Goal: Task Accomplishment & Management: Complete application form

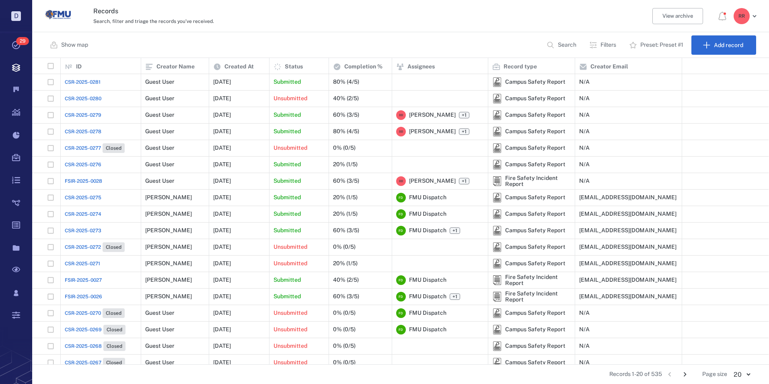
click at [81, 79] on span "CSR-2025-0281" at bounding box center [83, 81] width 36 height 7
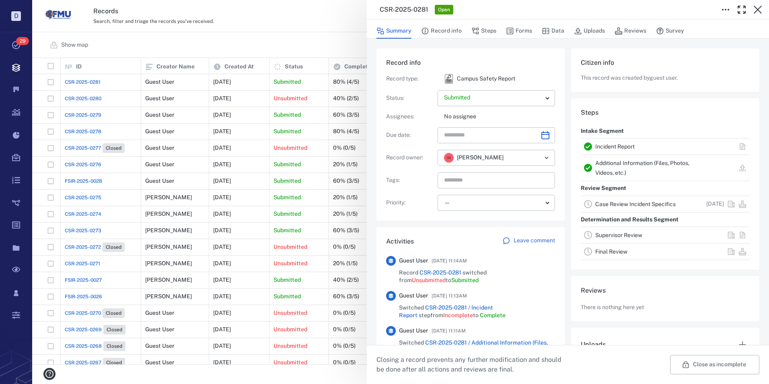
click at [614, 146] on link "Incident Report" at bounding box center [614, 146] width 39 height 6
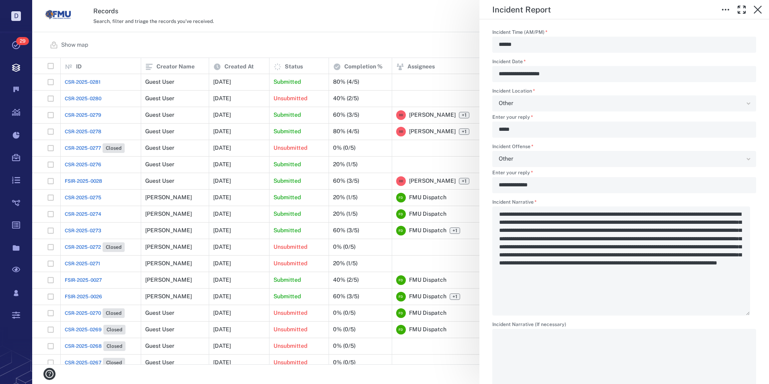
scroll to position [1247, 0]
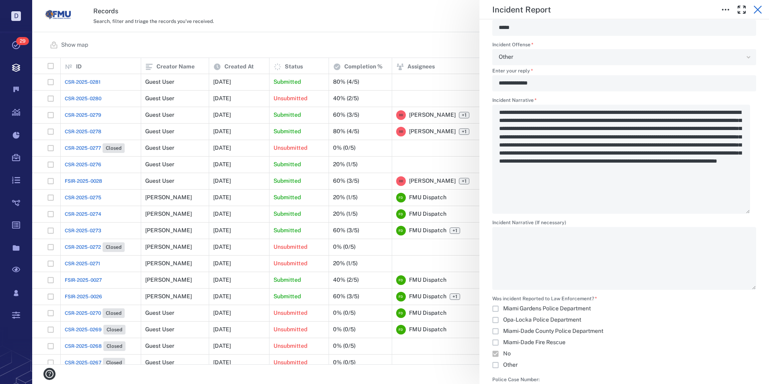
click at [755, 6] on icon "button" at bounding box center [758, 10] width 10 height 10
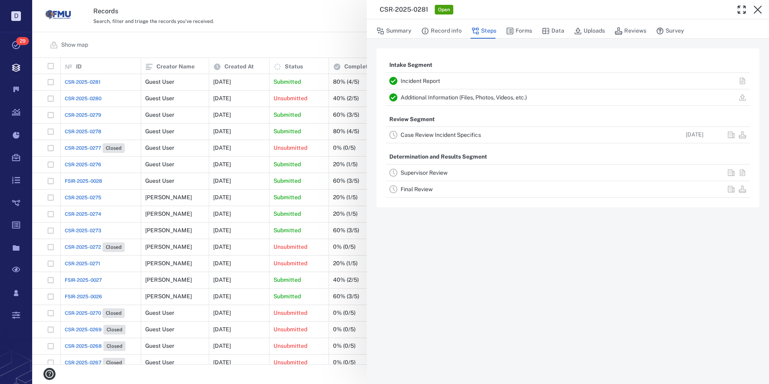
click at [437, 96] on link "Additional Information (Files, Photos, Videos, etc.)" at bounding box center [464, 97] width 126 height 6
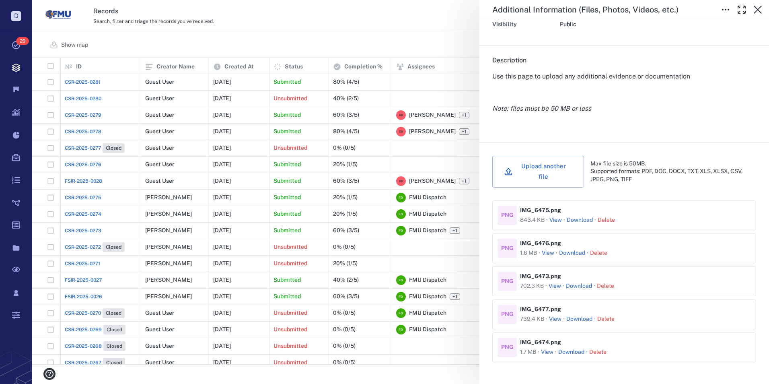
scroll to position [121, 0]
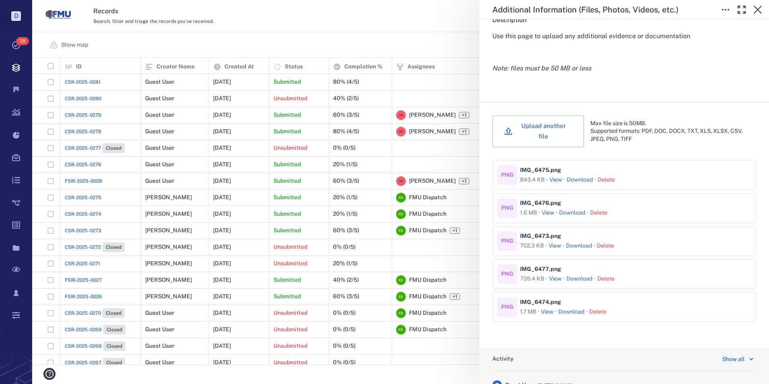
click at [552, 176] on button "View" at bounding box center [555, 180] width 12 height 8
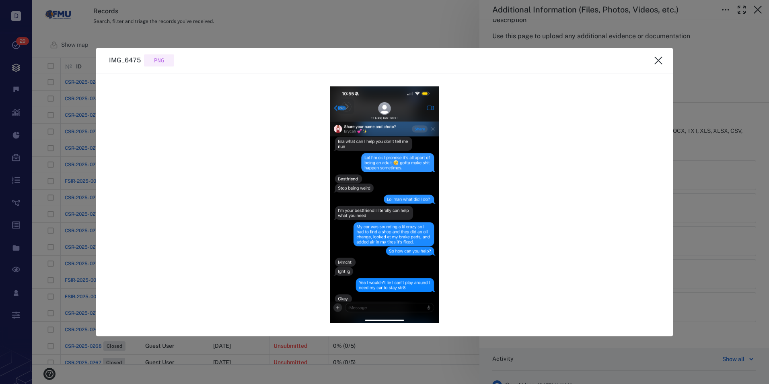
click at [660, 61] on icon "close" at bounding box center [659, 61] width 10 height 10
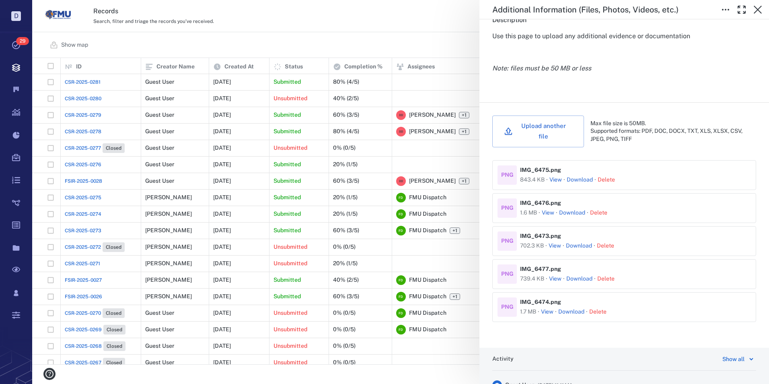
click at [545, 209] on button "View" at bounding box center [548, 213] width 12 height 8
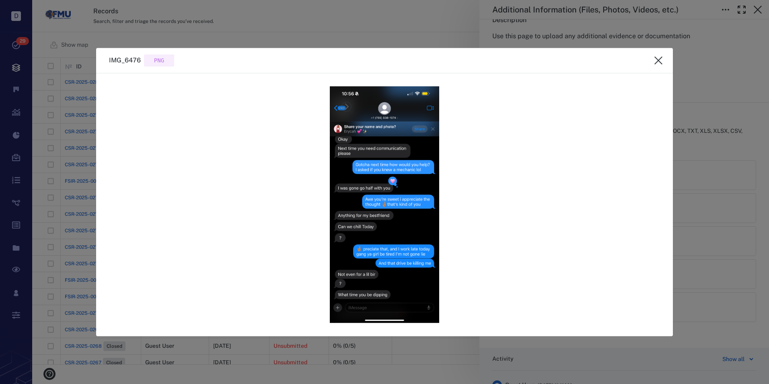
click at [658, 61] on icon "close" at bounding box center [659, 61] width 10 height 10
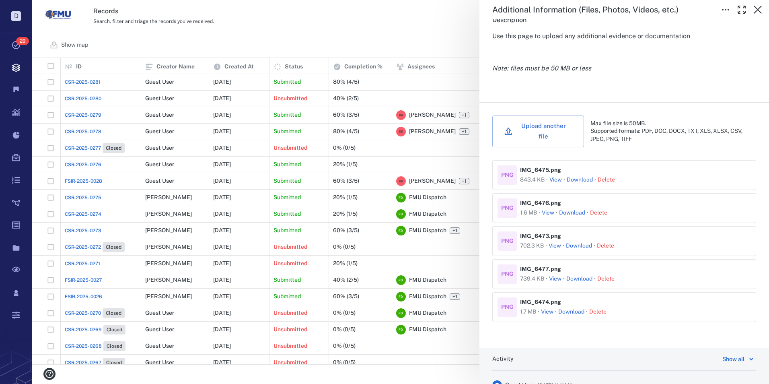
click at [551, 242] on button "View" at bounding box center [555, 246] width 12 height 8
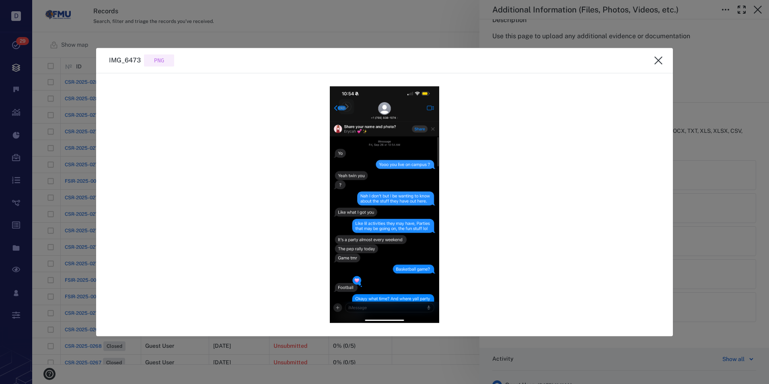
click at [658, 63] on icon "close" at bounding box center [659, 61] width 10 height 10
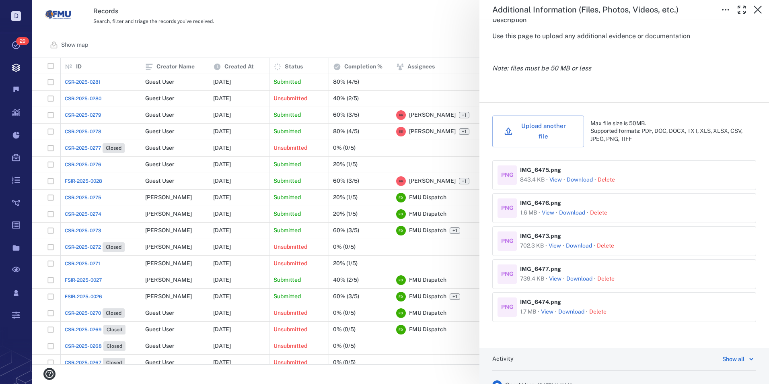
click at [553, 275] on button "View" at bounding box center [555, 279] width 12 height 8
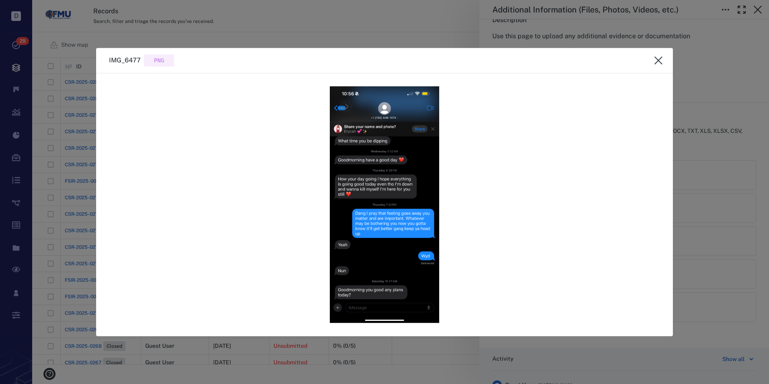
click at [660, 60] on icon "close" at bounding box center [659, 61] width 10 height 10
click at [660, 60] on div "Use this page to upload any additional evidence or documentation Note: files mu…" at bounding box center [624, 60] width 264 height 58
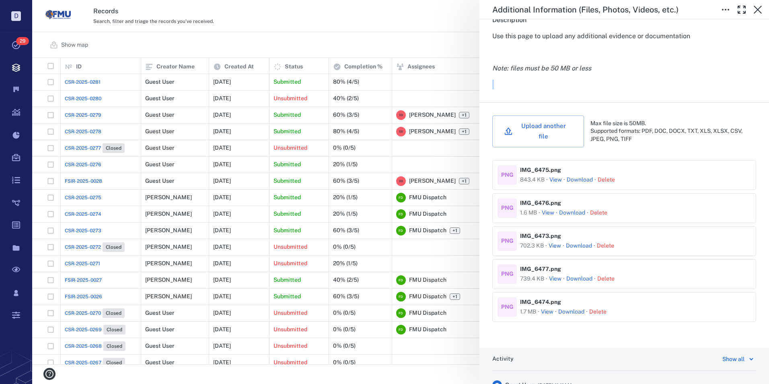
click at [547, 308] on button "View" at bounding box center [547, 312] width 12 height 8
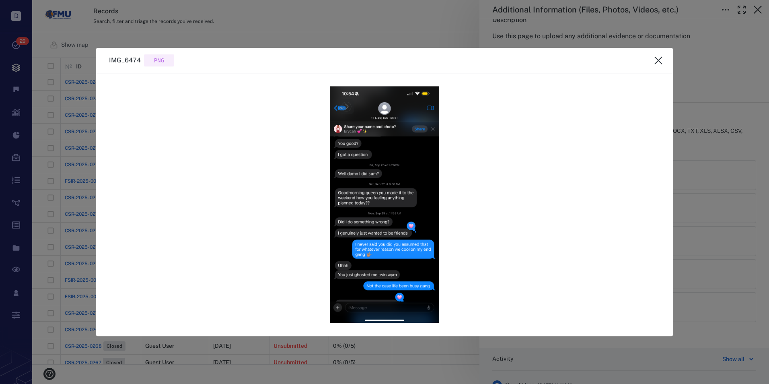
click at [657, 58] on icon "close" at bounding box center [659, 61] width 10 height 10
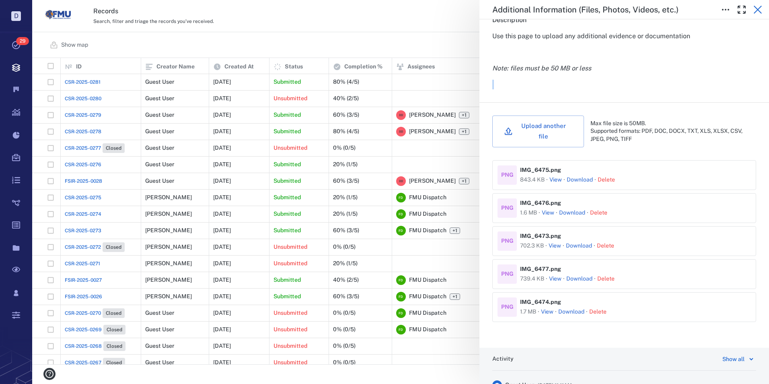
click at [756, 8] on icon "button" at bounding box center [758, 10] width 8 height 8
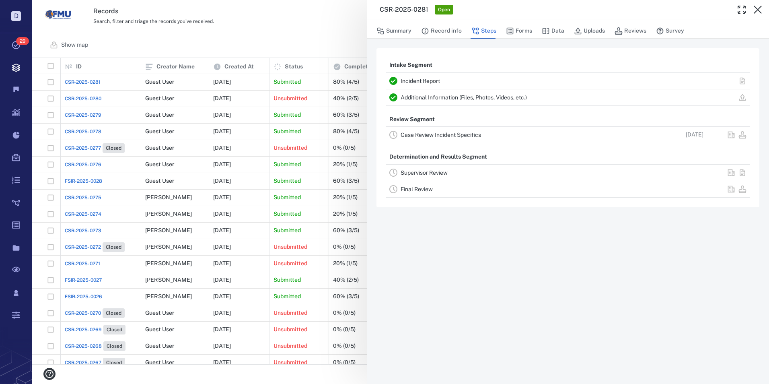
click at [302, 33] on div "CSR-2025-0281 Open Summary Record info Steps Forms Data Uploads Reviews Survey …" at bounding box center [400, 192] width 737 height 384
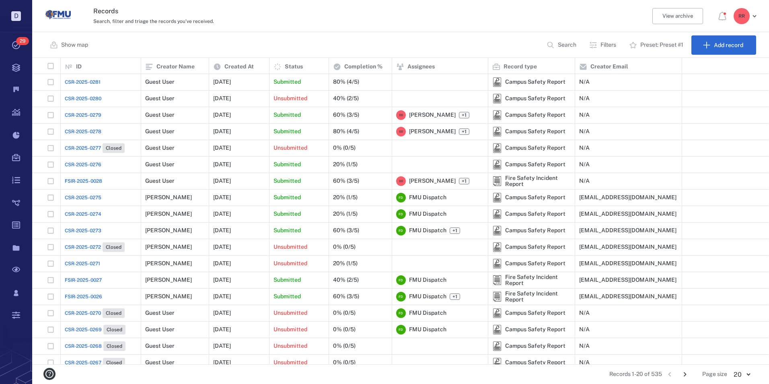
click at [84, 98] on span "CSR-2025-0280" at bounding box center [83, 98] width 37 height 7
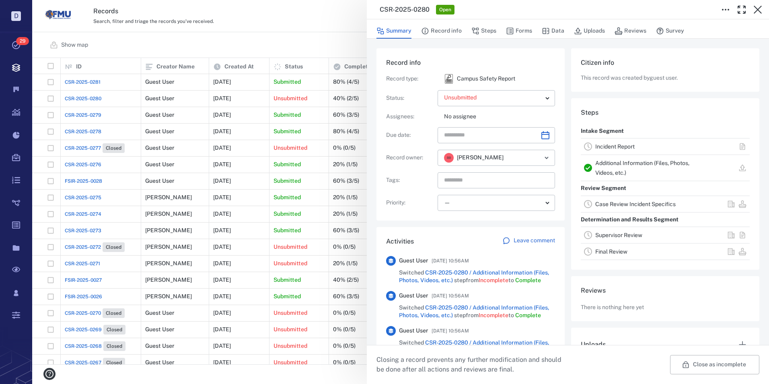
click at [606, 165] on link "Additional Information (Files, Photos, Videos, etc.)" at bounding box center [642, 168] width 94 height 16
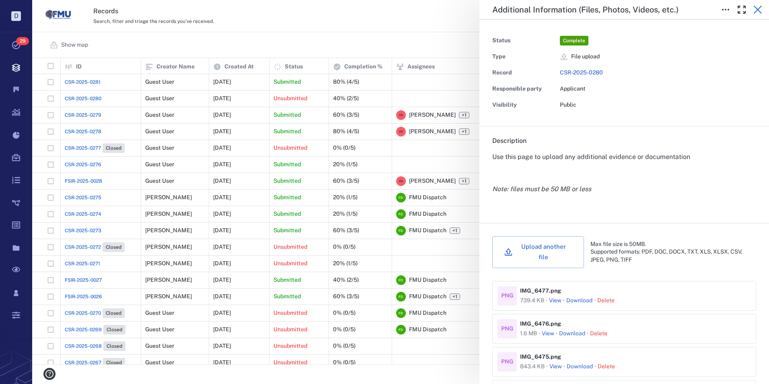
click at [758, 7] on icon "button" at bounding box center [758, 10] width 10 height 10
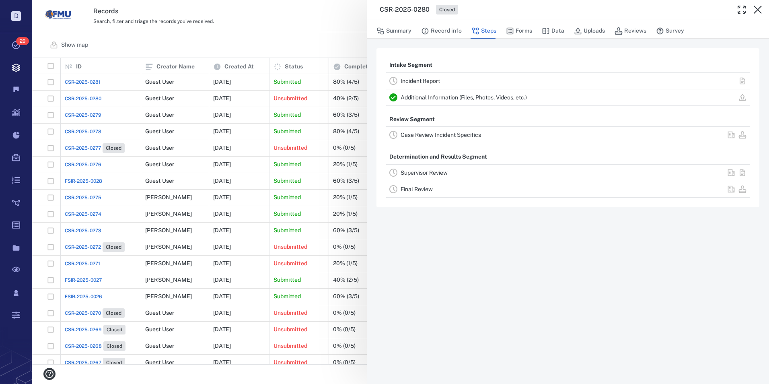
click at [403, 80] on link "Incident Report" at bounding box center [420, 81] width 39 height 6
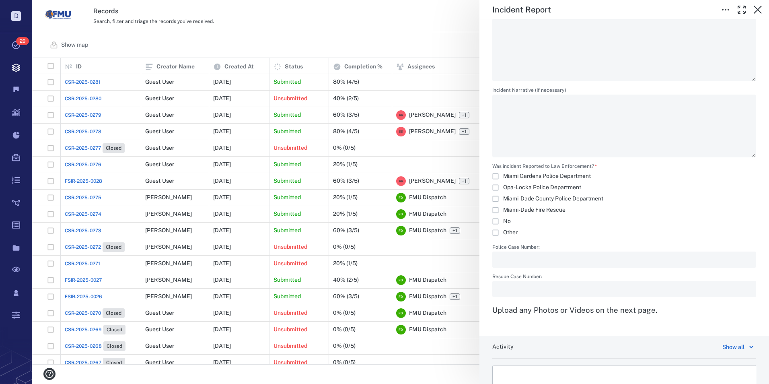
scroll to position [1359, 0]
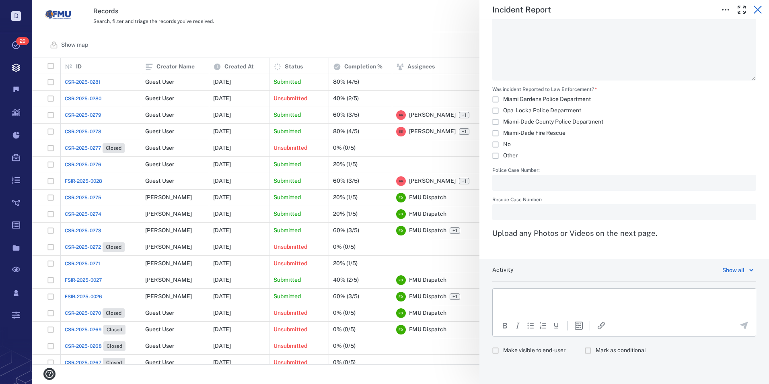
click at [762, 11] on icon "button" at bounding box center [758, 10] width 10 height 10
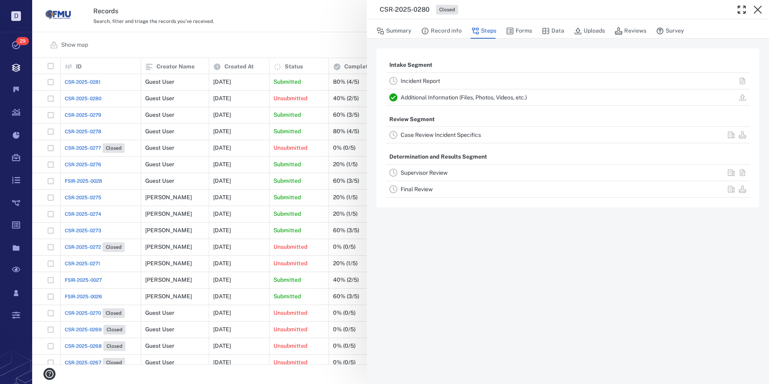
click at [84, 77] on div "CSR-2025-0280 Closed Summary Record info Steps Forms Data Uploads Reviews Surve…" at bounding box center [400, 192] width 737 height 384
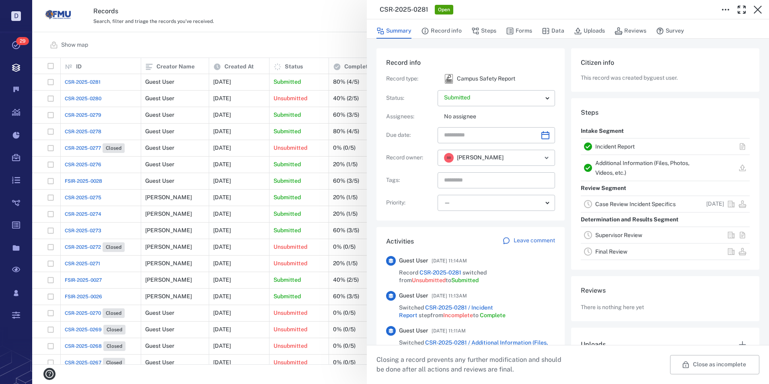
drag, startPoint x: 758, startPoint y: 10, endPoint x: 362, endPoint y: 100, distance: 406.8
click at [758, 10] on icon "button" at bounding box center [758, 10] width 8 height 8
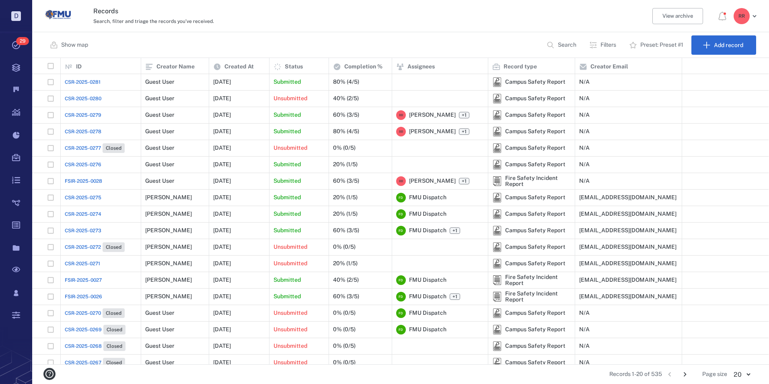
click at [87, 82] on span "CSR-2025-0281" at bounding box center [83, 81] width 36 height 7
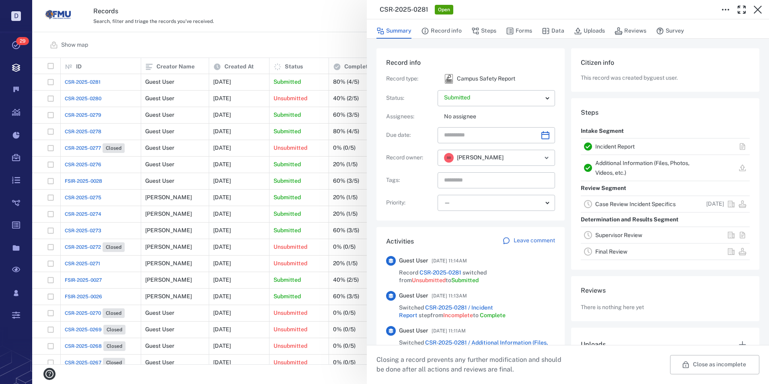
click at [607, 202] on link "Case Review Incident Specifics" at bounding box center [635, 204] width 80 height 6
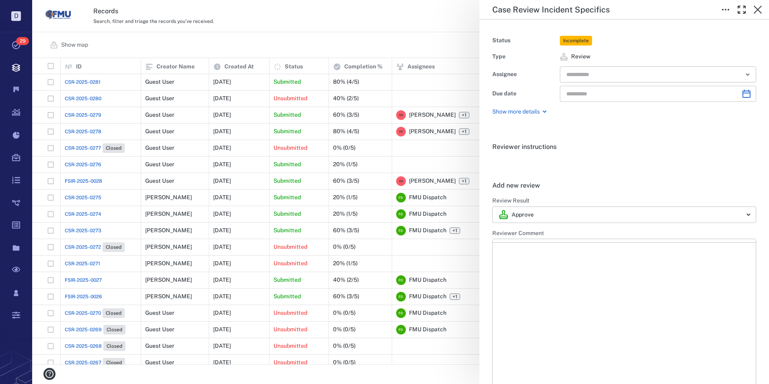
type input "**********"
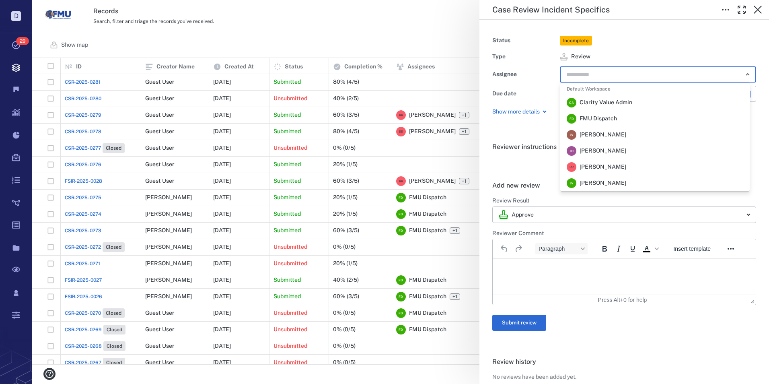
click at [633, 75] on input "text" at bounding box center [649, 74] width 167 height 11
click at [606, 163] on div "R R [PERSON_NAME]" at bounding box center [597, 167] width 60 height 10
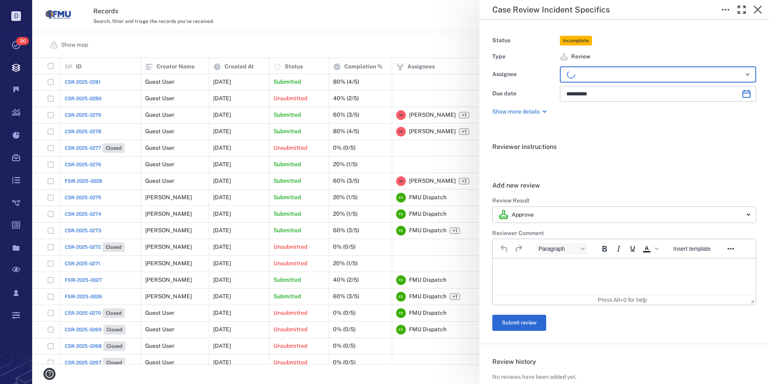
click at [518, 264] on html at bounding box center [624, 268] width 263 height 20
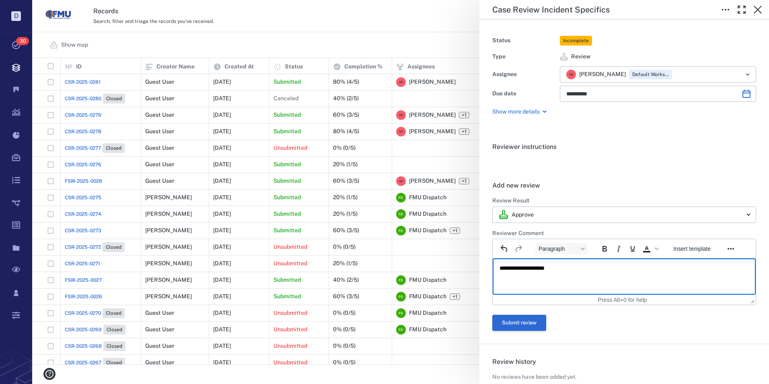
click at [527, 321] on button "Submit review" at bounding box center [519, 323] width 54 height 16
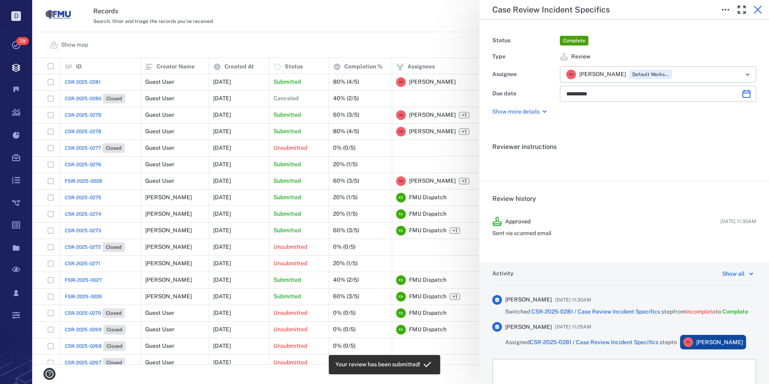
click at [756, 8] on icon "button" at bounding box center [758, 10] width 8 height 8
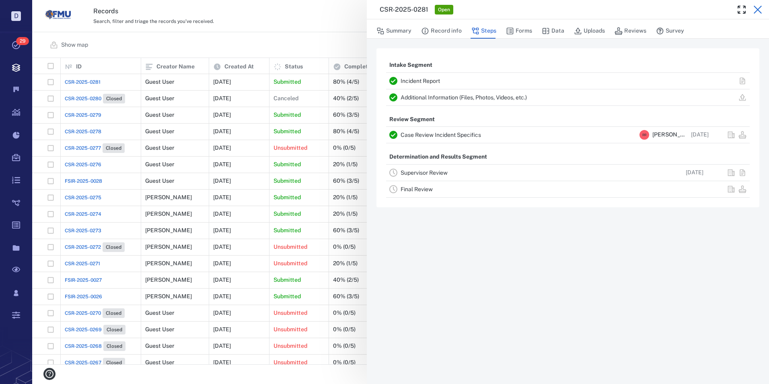
click at [759, 10] on icon "button" at bounding box center [758, 10] width 8 height 8
